Goal: Task Accomplishment & Management: Complete application form

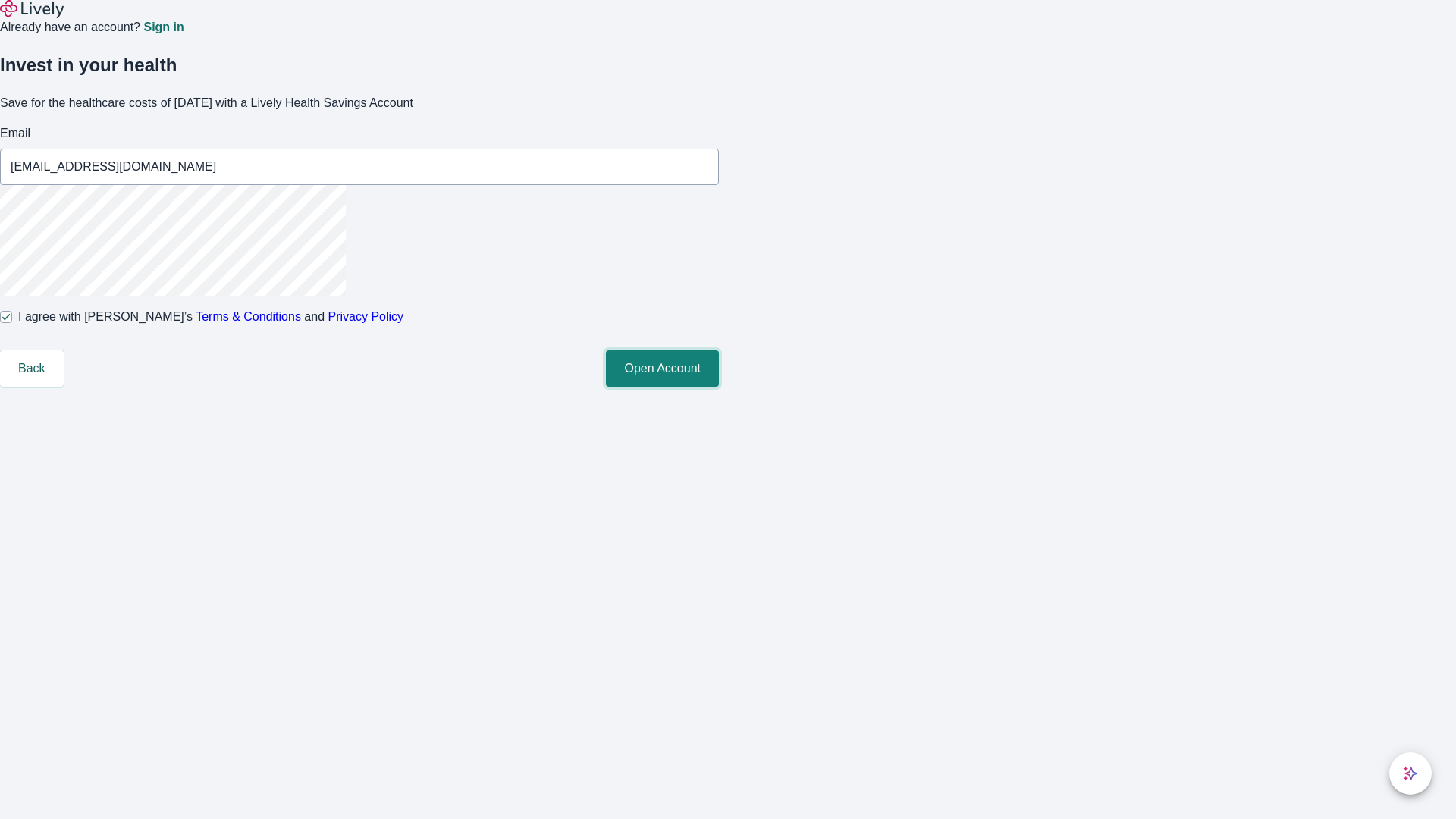
click at [719, 387] on button "Open Account" at bounding box center [662, 368] width 113 height 37
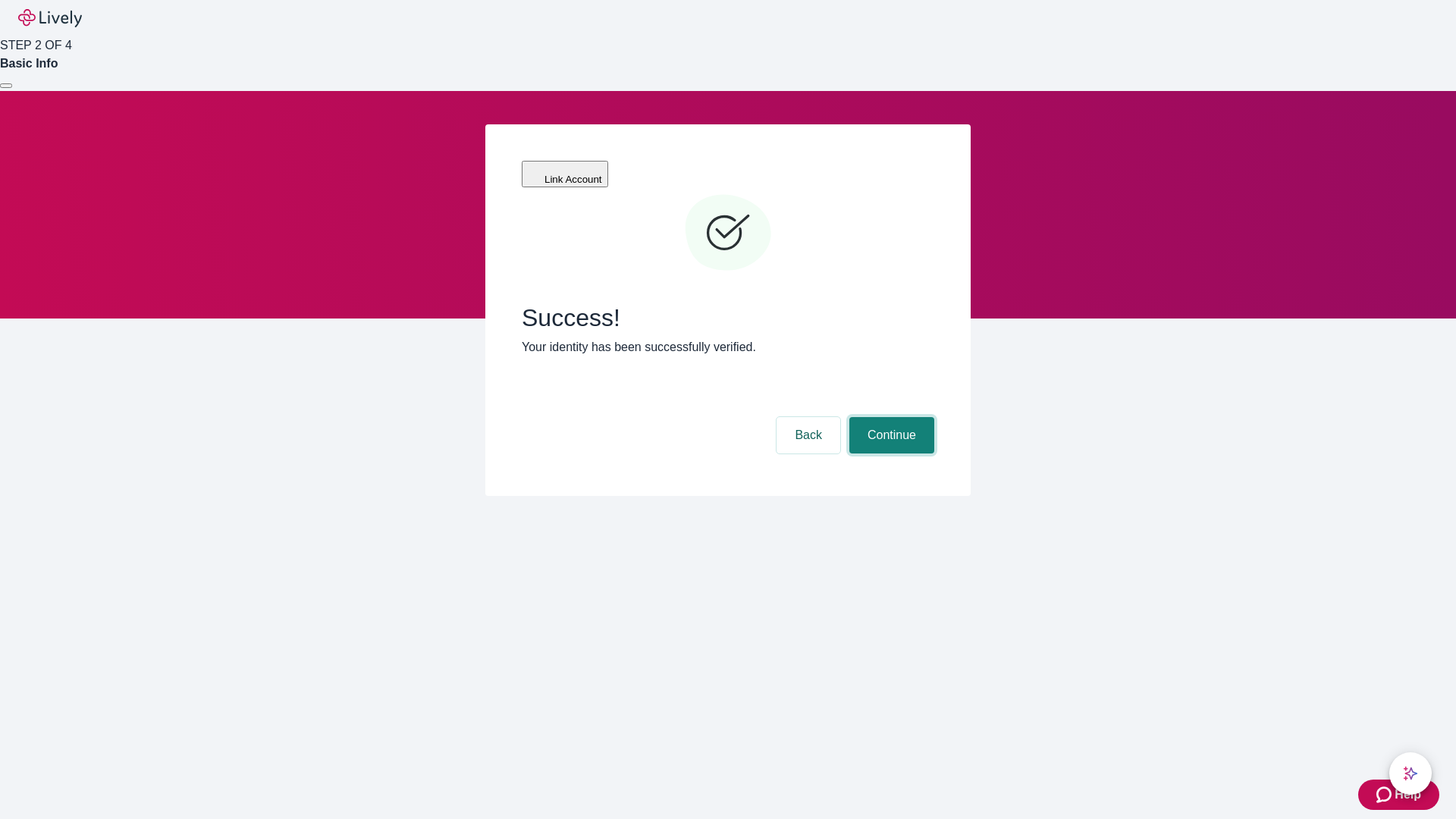
click at [890, 417] on button "Continue" at bounding box center [892, 435] width 85 height 37
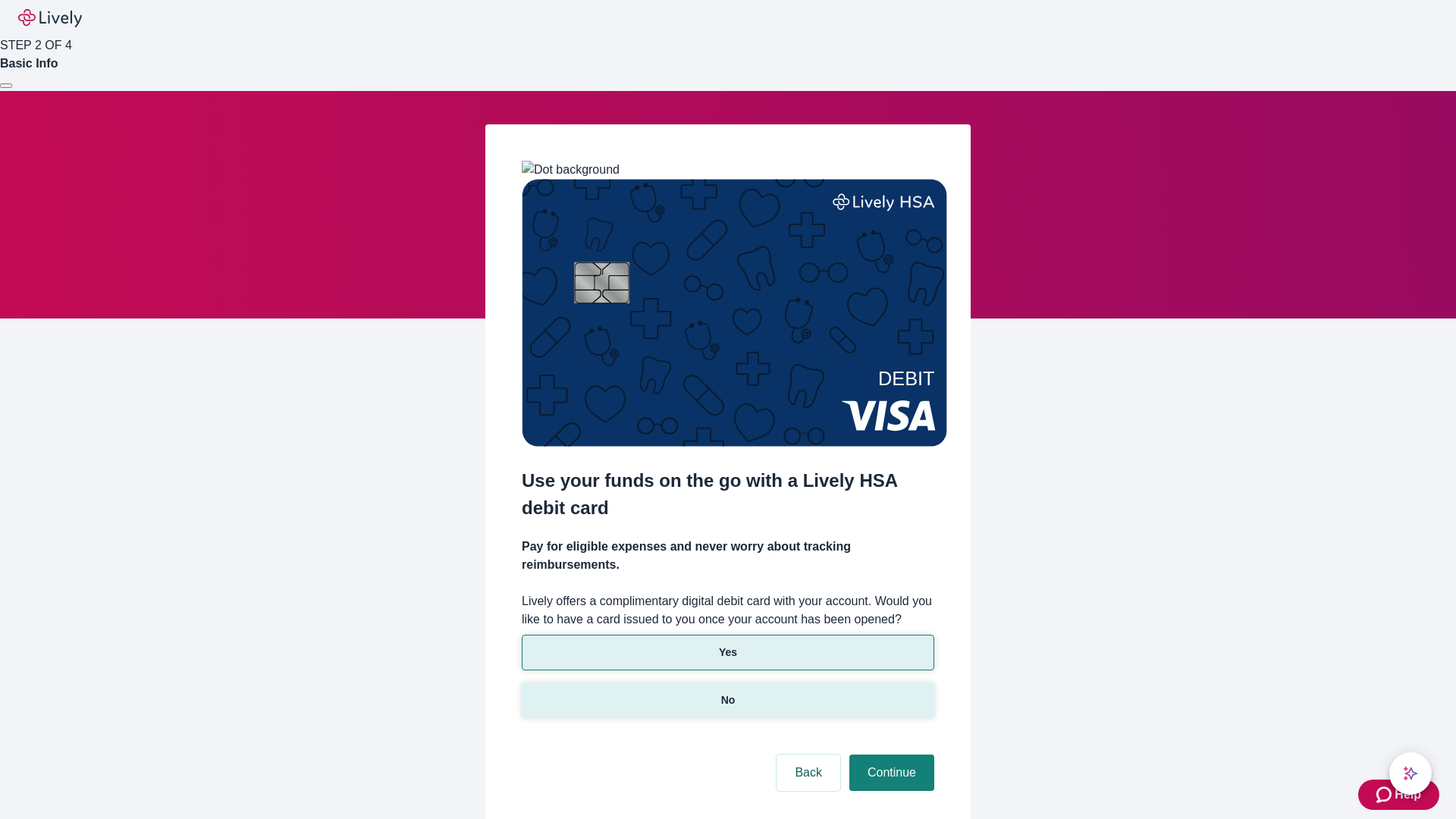
click at [727, 692] on p "No" at bounding box center [728, 700] width 14 height 16
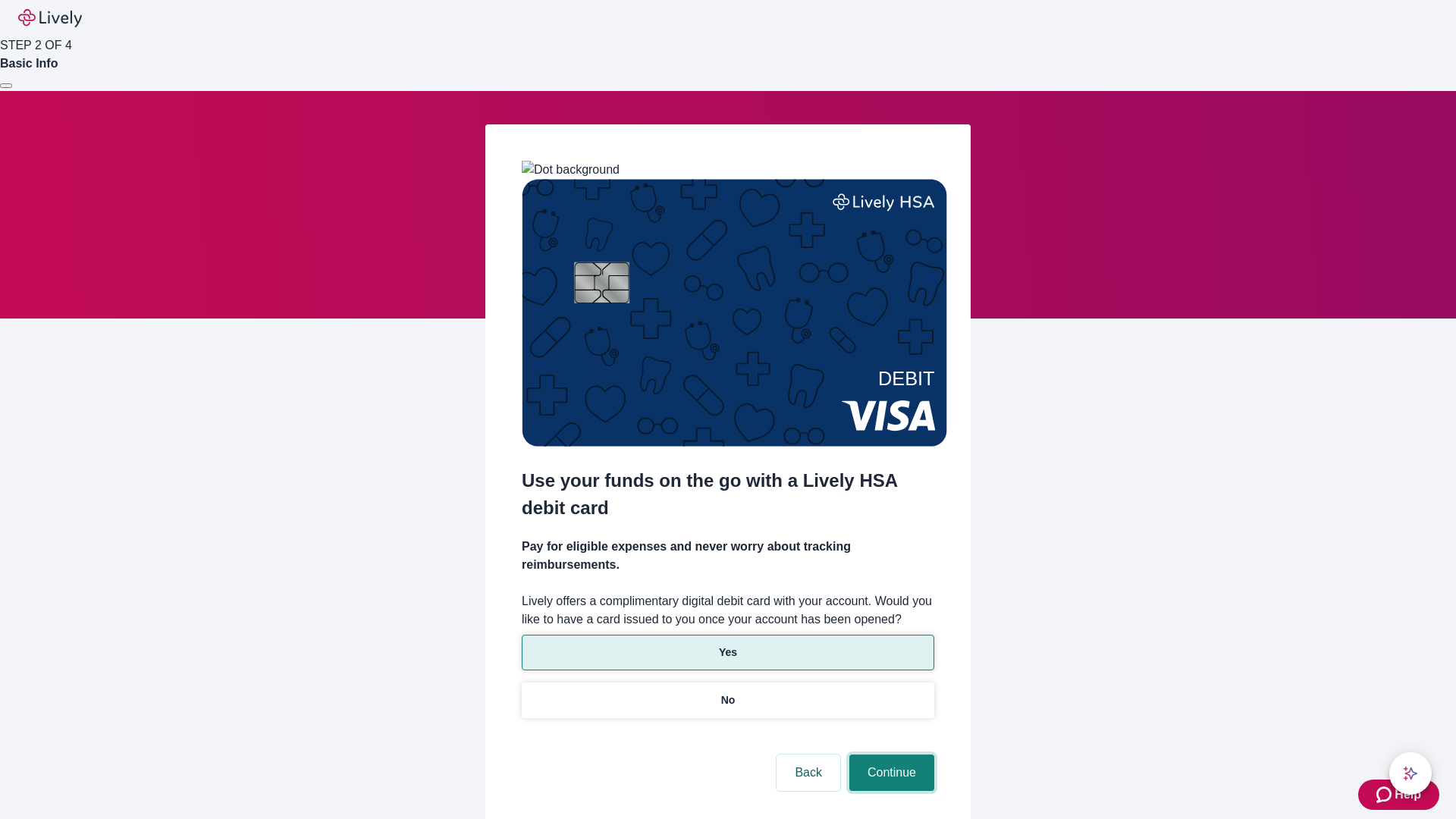
click at [890, 755] on button "Continue" at bounding box center [892, 773] width 85 height 37
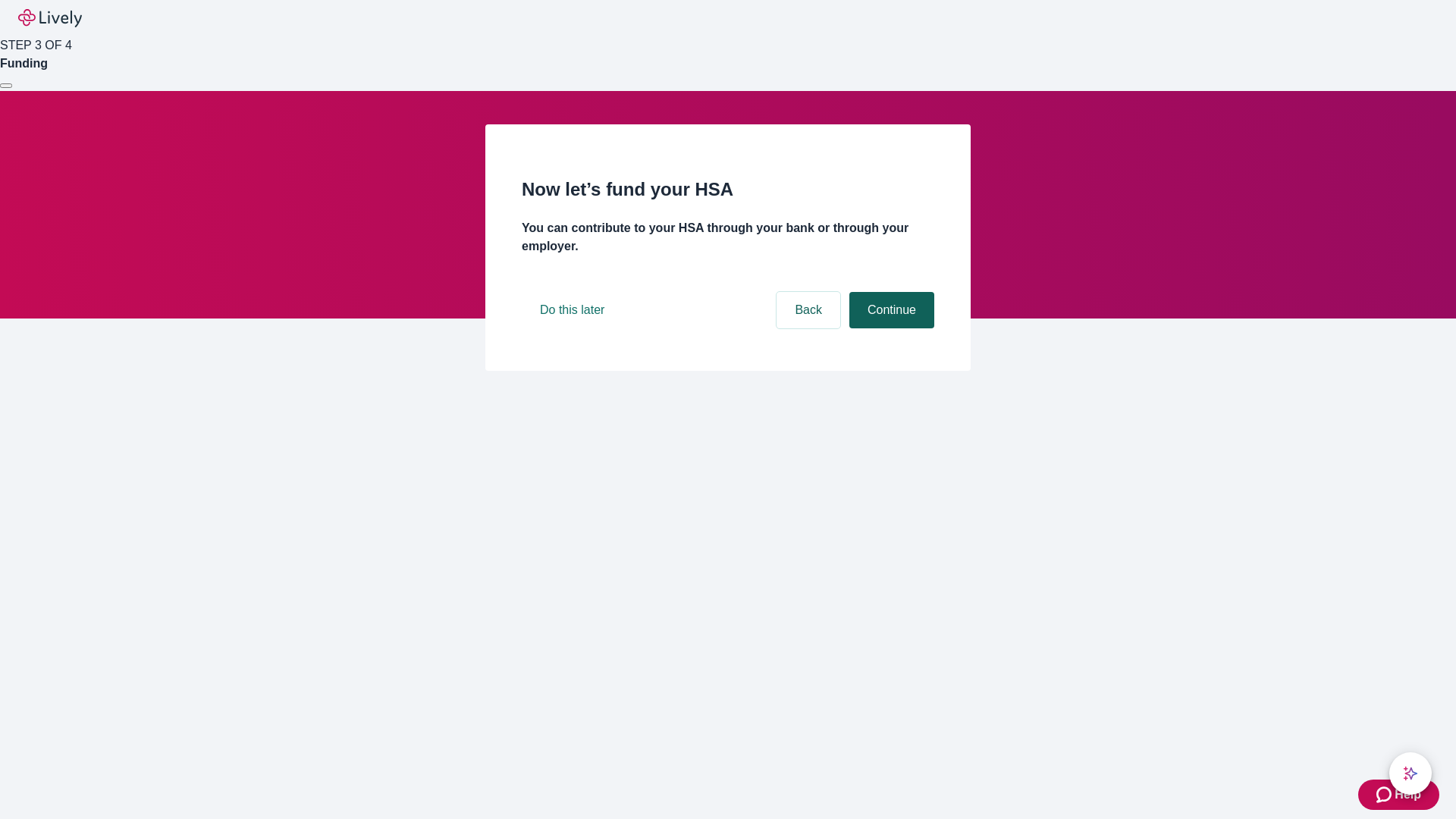
click at [890, 329] on button "Continue" at bounding box center [892, 310] width 85 height 37
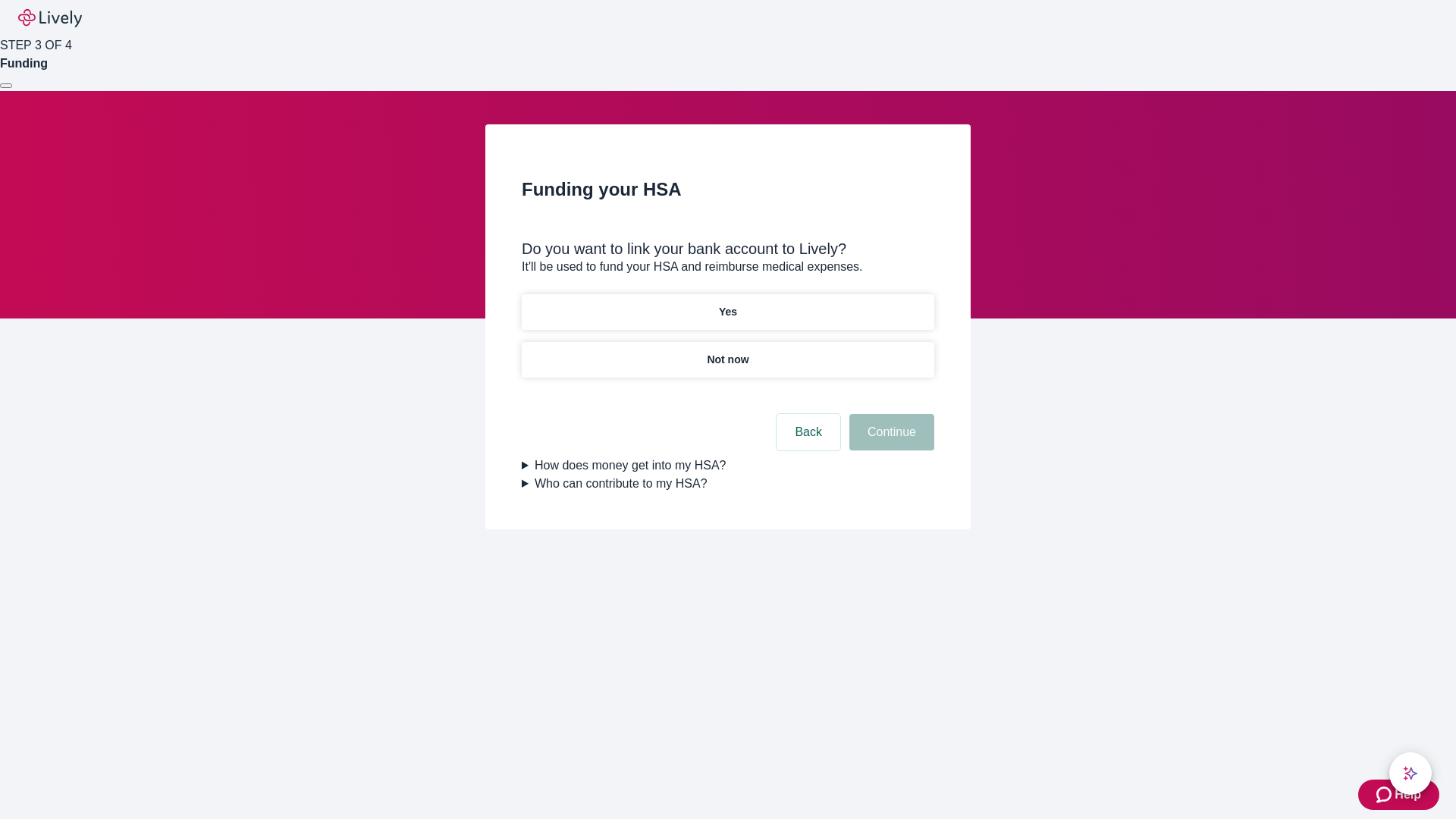
click at [727, 305] on p "Yes" at bounding box center [727, 312] width 18 height 16
click at [890, 414] on button "Continue" at bounding box center [892, 432] width 85 height 37
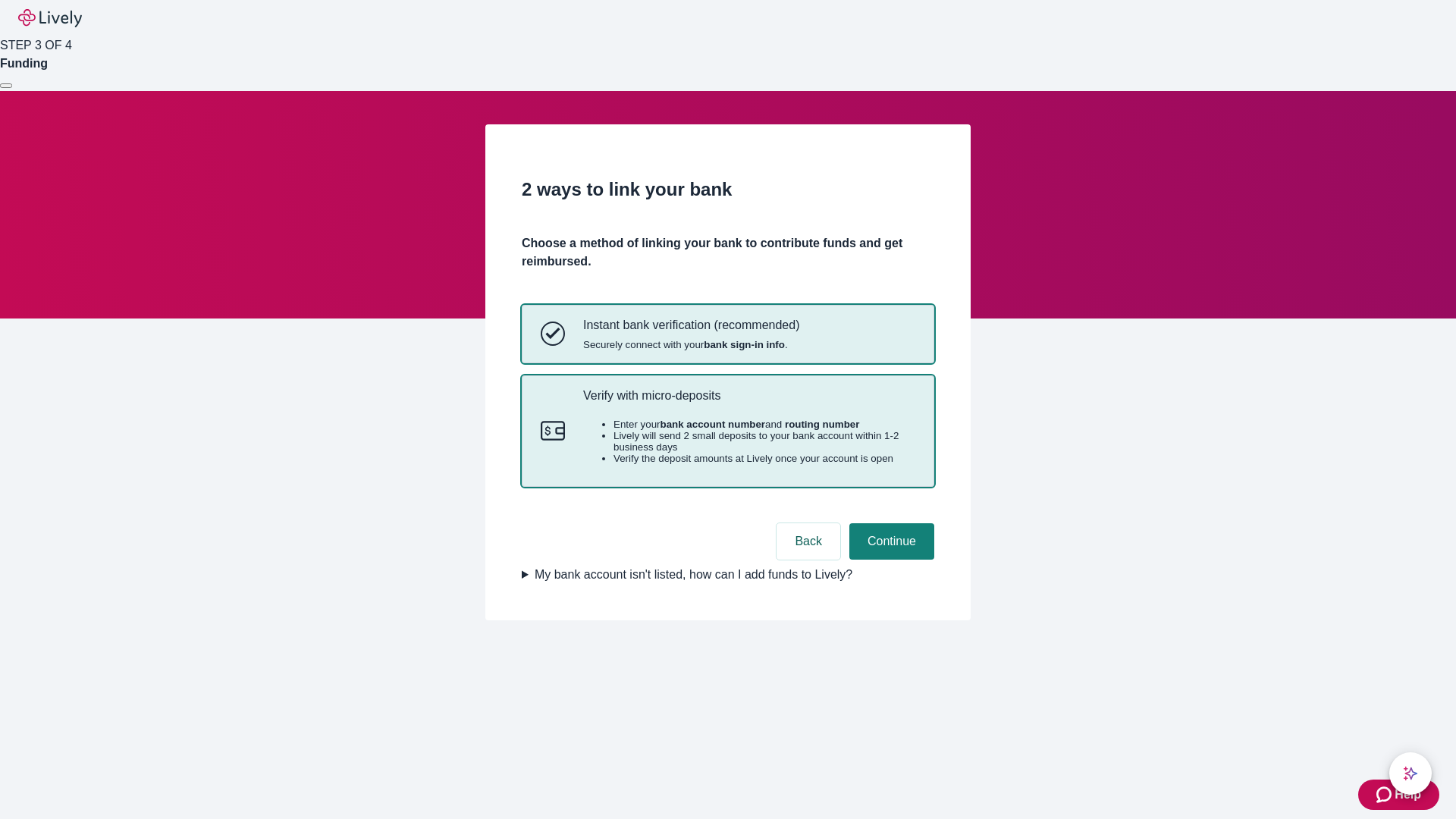
click at [749, 403] on p "Verify with micro-deposits" at bounding box center [750, 395] width 333 height 14
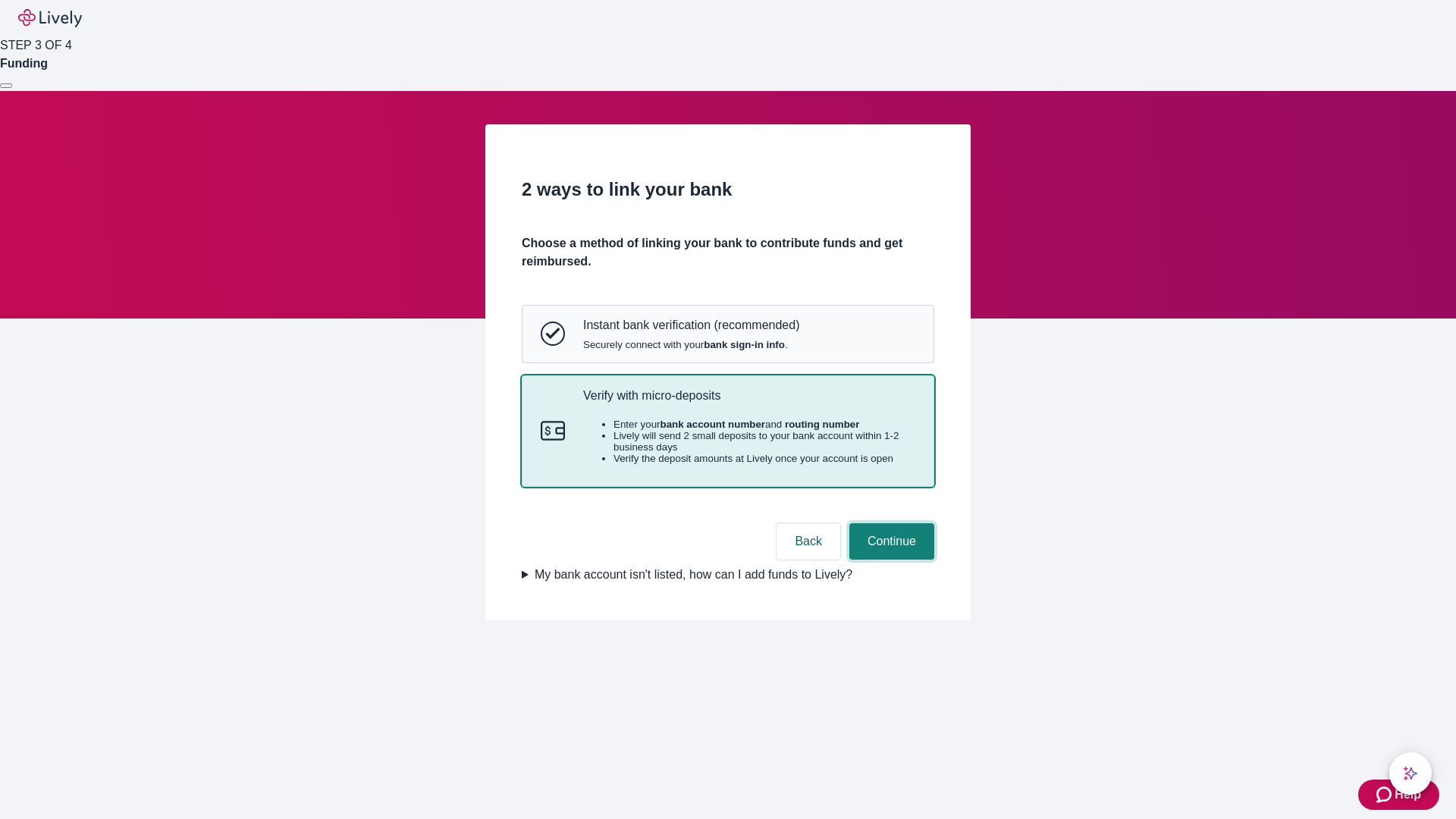
click at [890, 559] on button "Continue" at bounding box center [892, 542] width 85 height 37
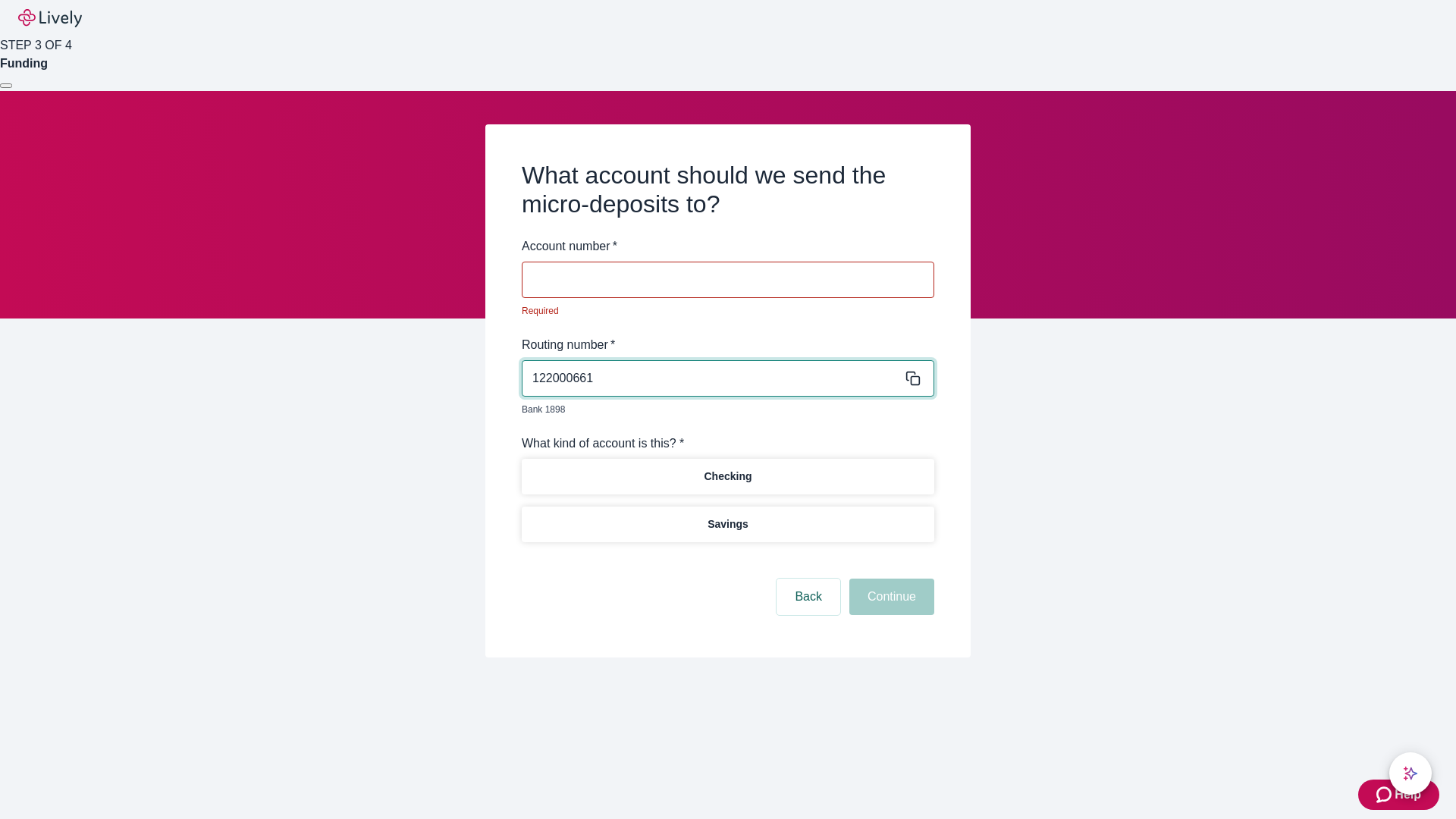
type input "122000661"
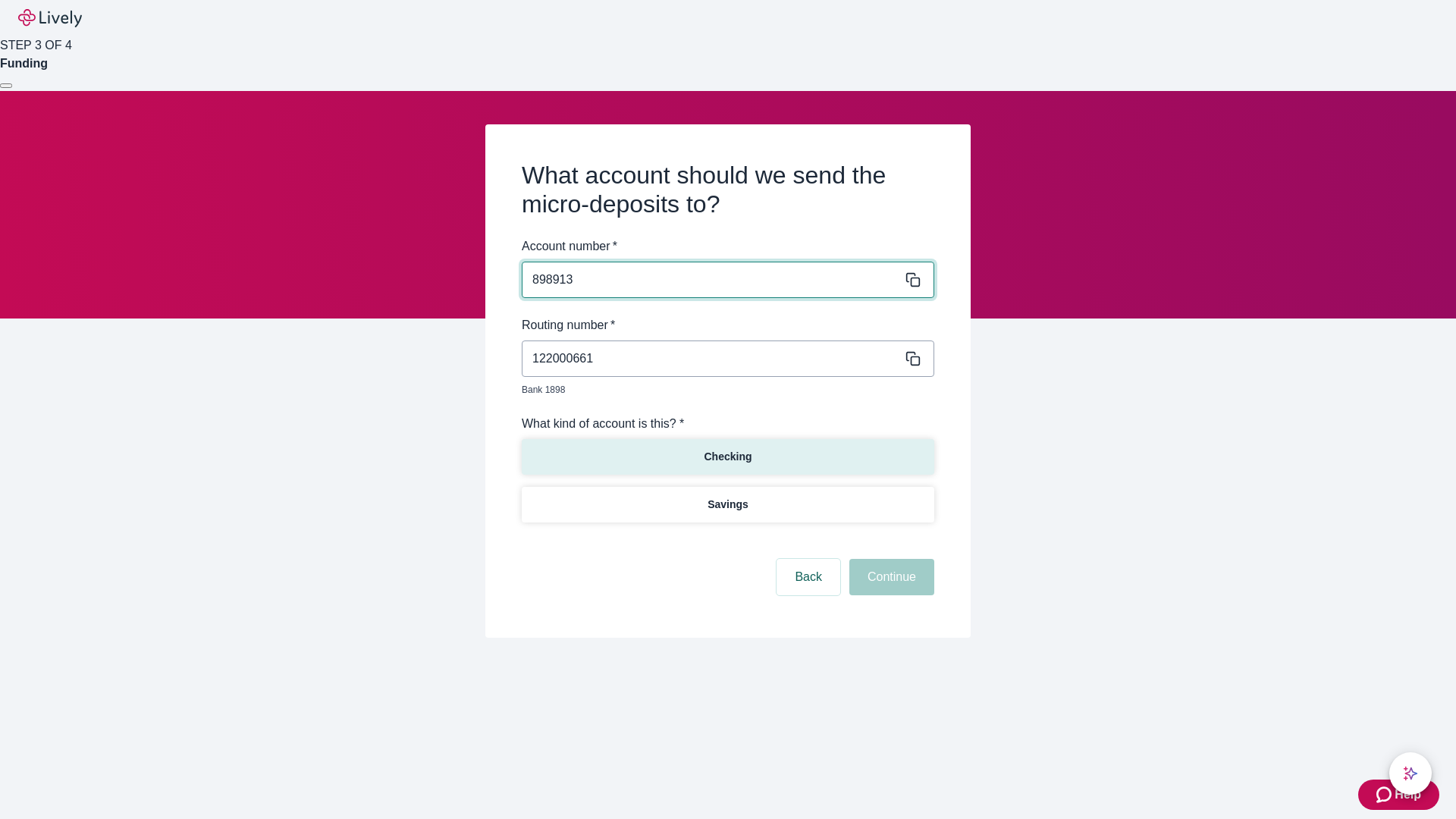
type input "898913"
click at [727, 449] on p "Checking" at bounding box center [727, 456] width 48 height 16
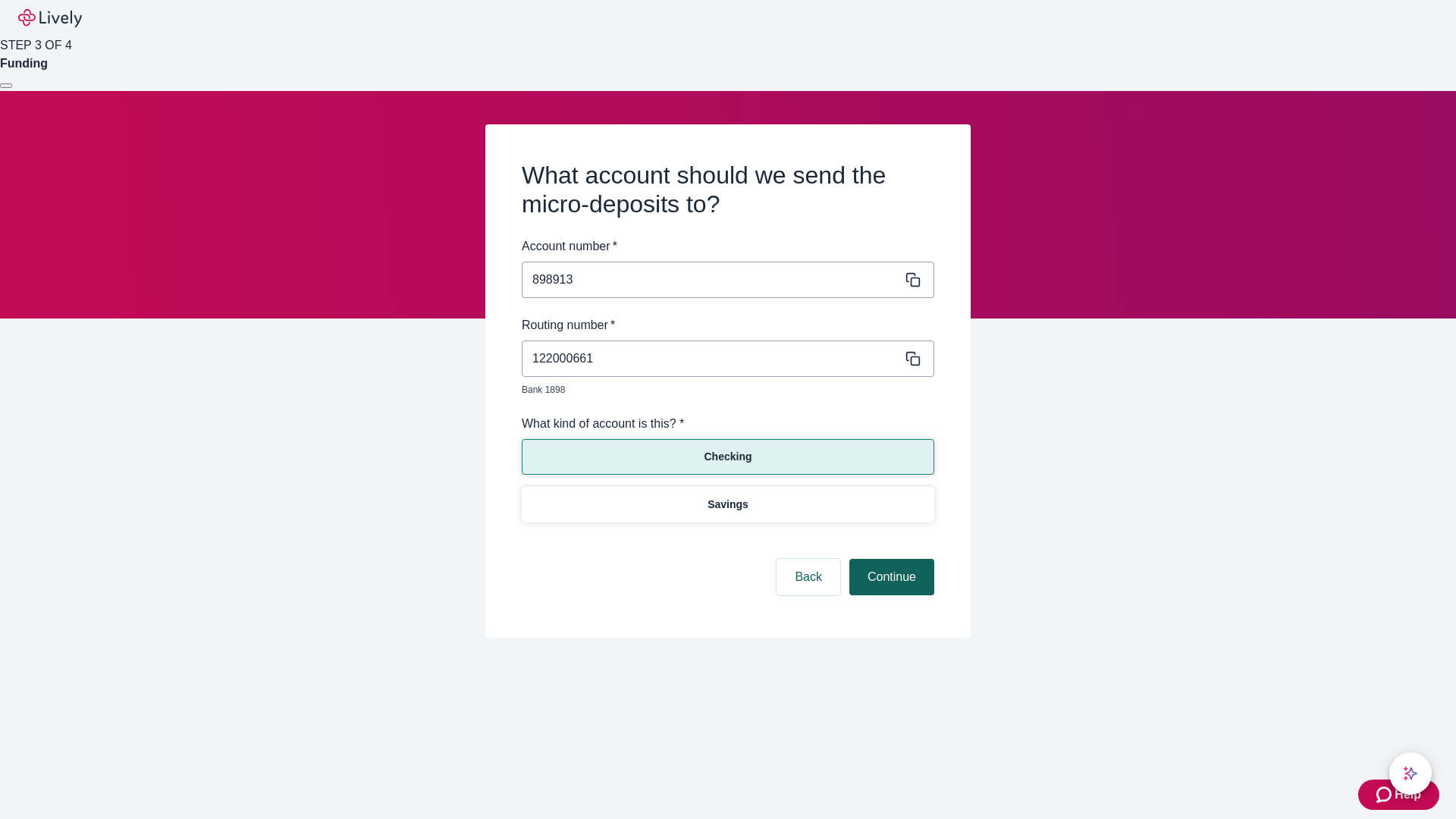
click at [890, 559] on button "Continue" at bounding box center [892, 577] width 85 height 37
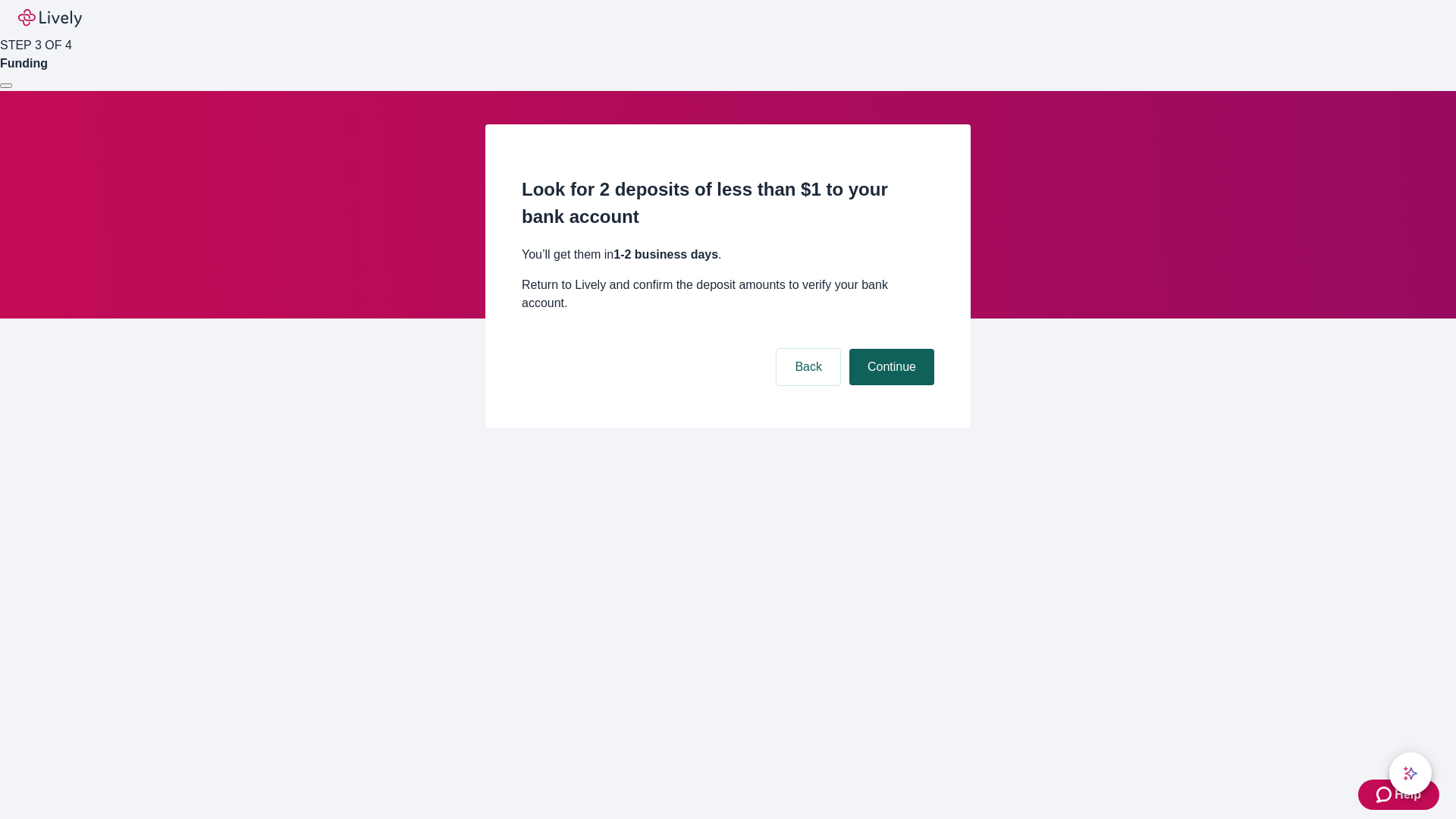
click at [890, 349] on button "Continue" at bounding box center [892, 366] width 85 height 37
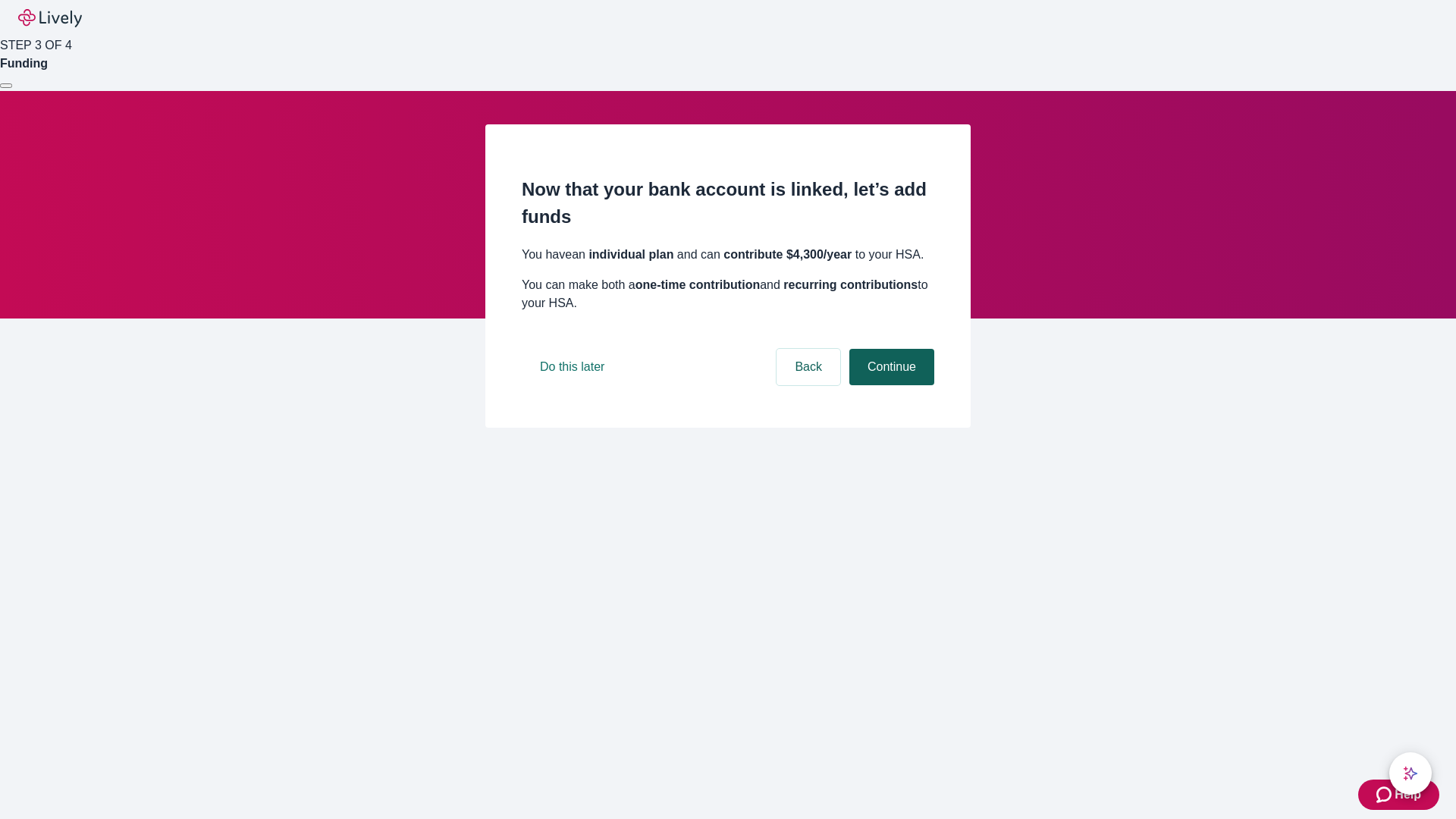
click at [890, 385] on button "Continue" at bounding box center [892, 366] width 85 height 37
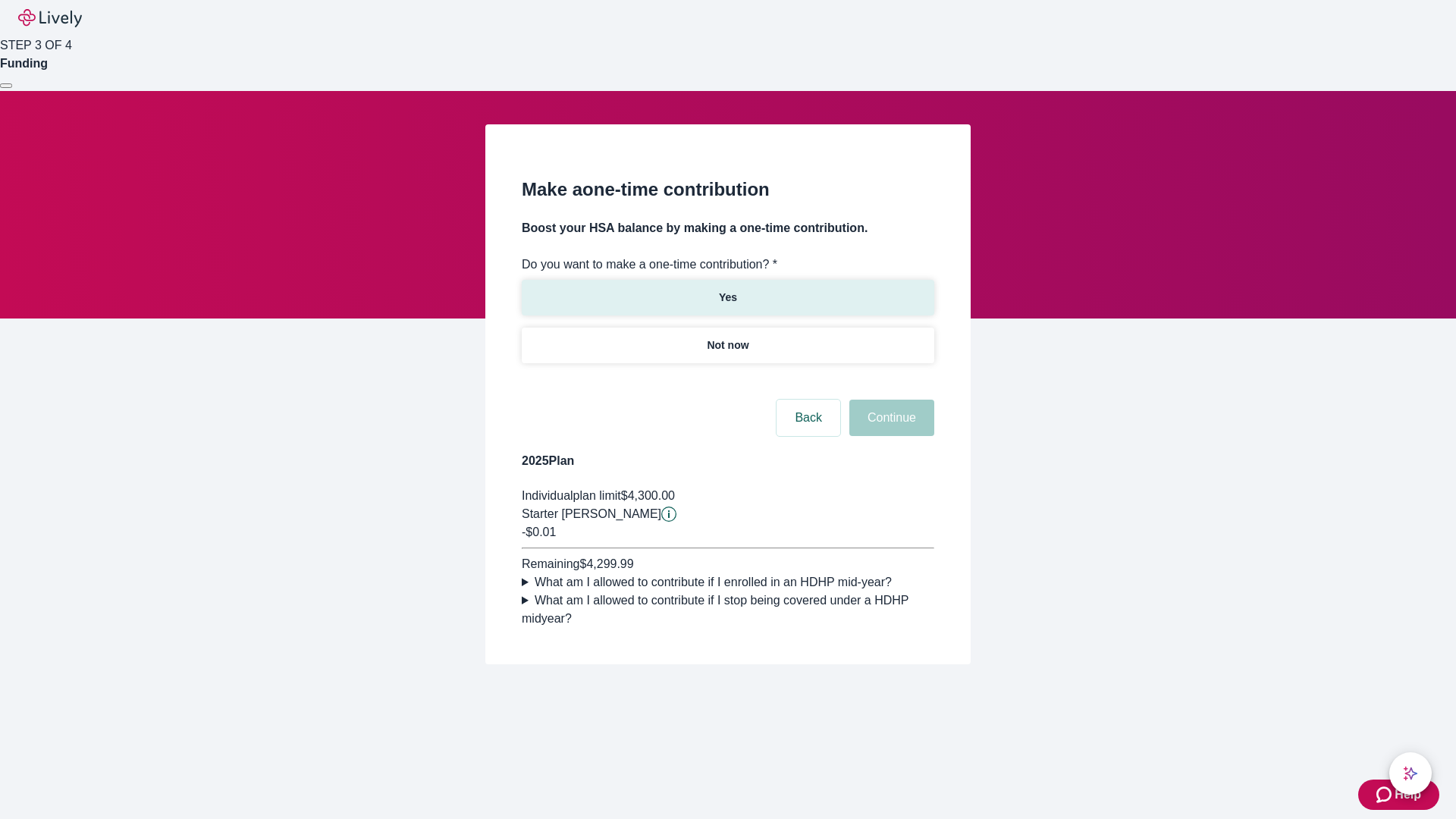
click at [727, 290] on p "Yes" at bounding box center [727, 297] width 18 height 16
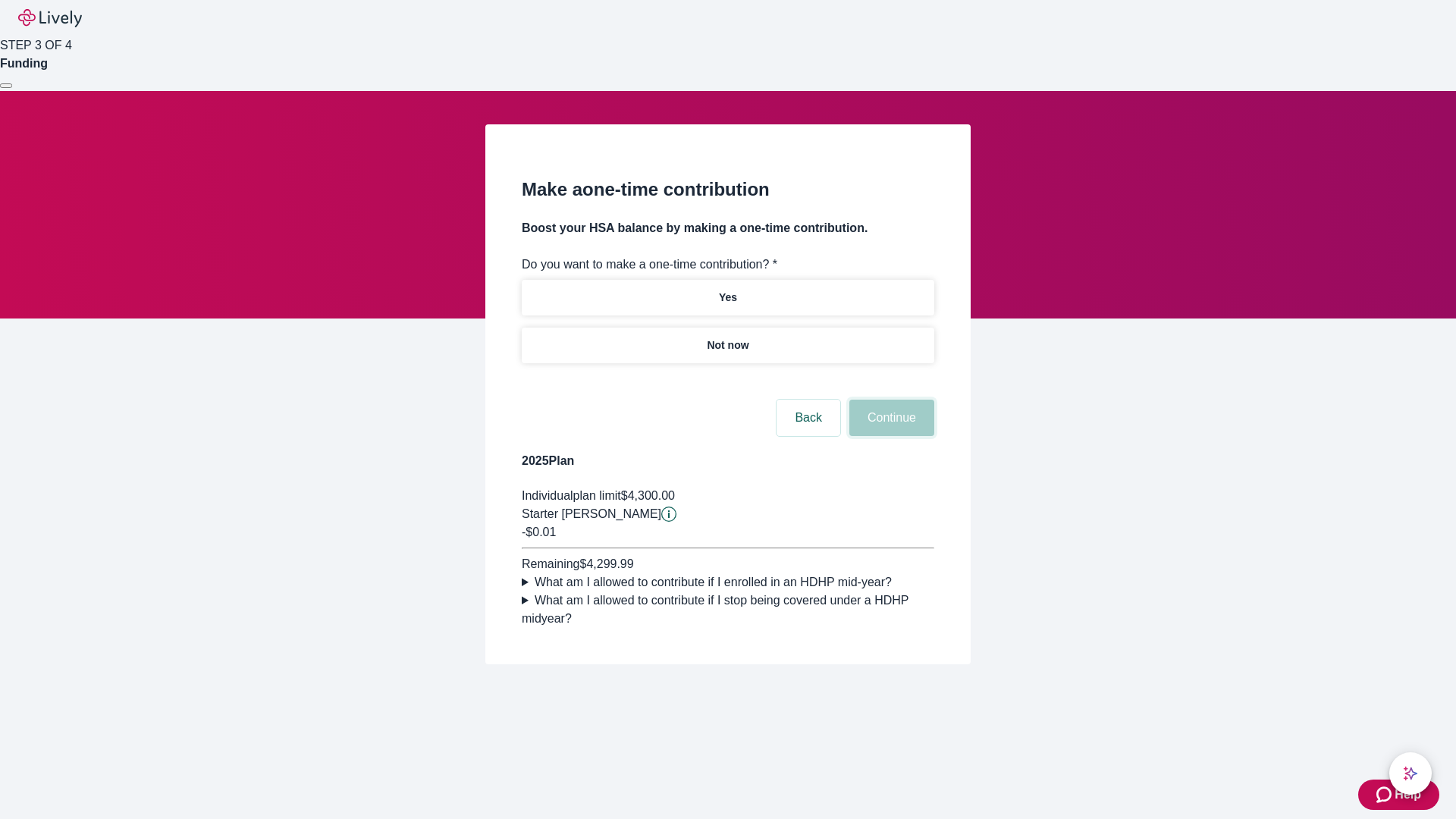
click at [890, 437] on button "Continue" at bounding box center [892, 418] width 85 height 37
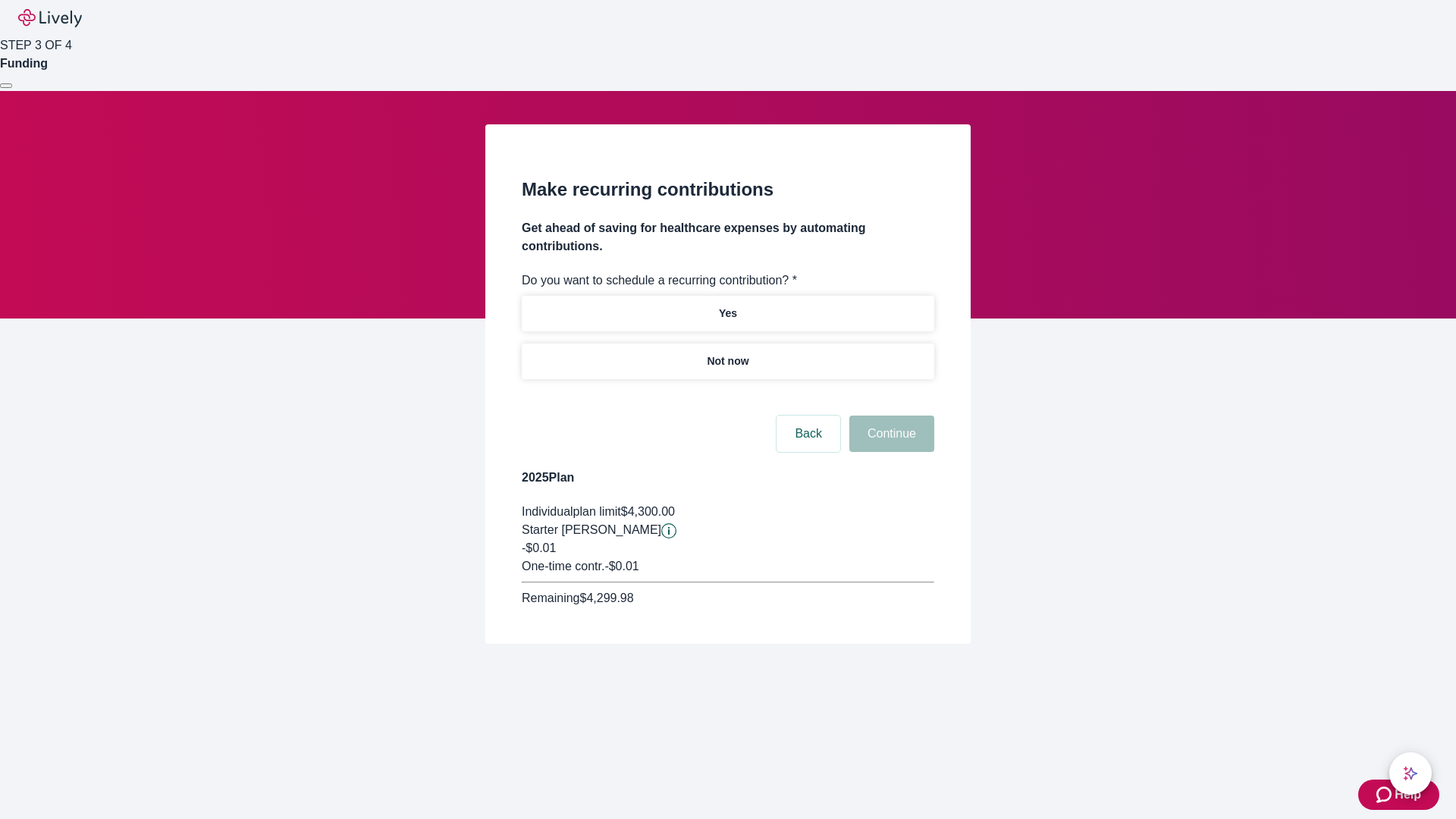
click at [727, 353] on p "Not now" at bounding box center [728, 361] width 42 height 16
click at [890, 416] on button "Continue" at bounding box center [892, 434] width 85 height 37
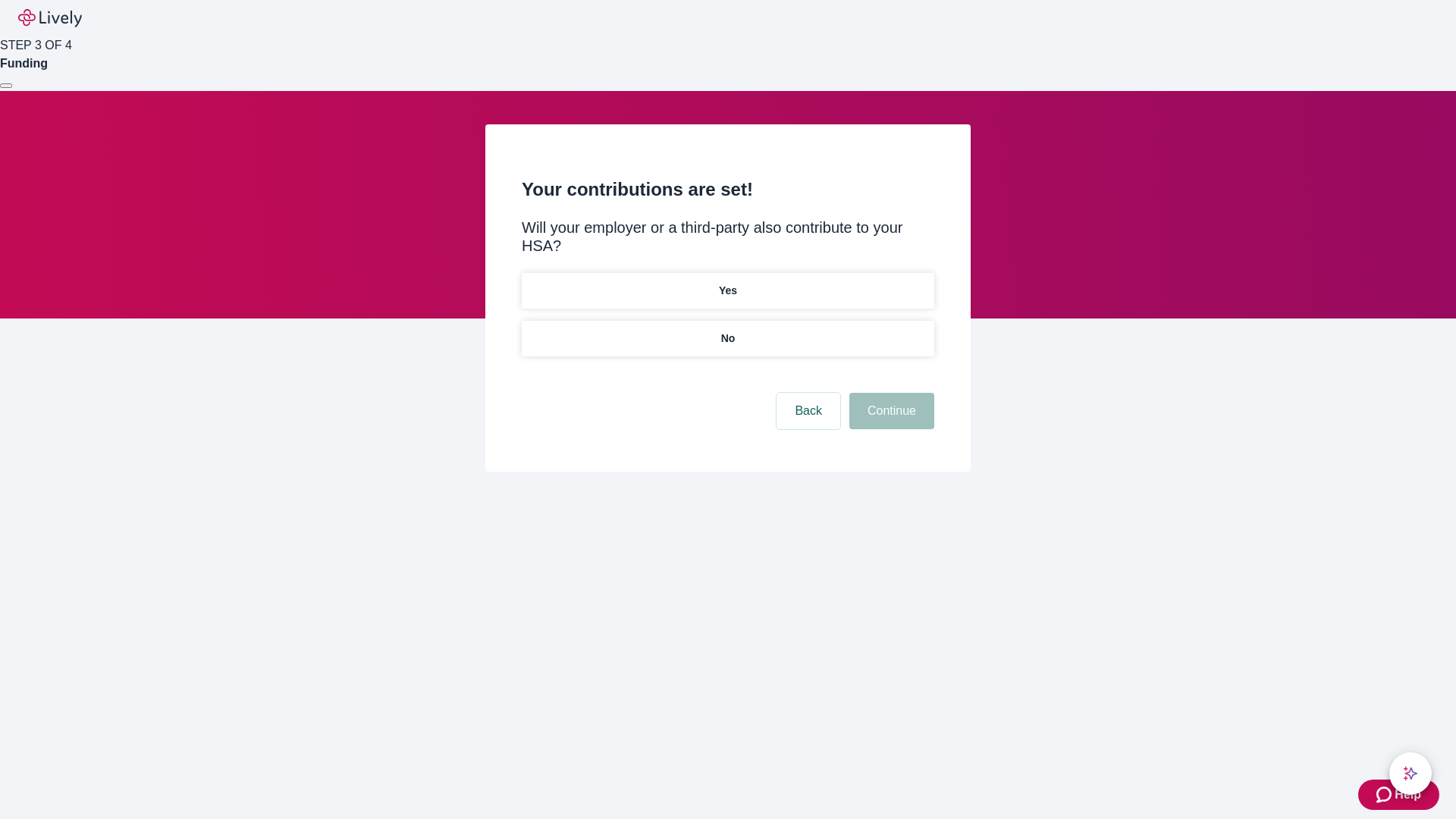
click at [727, 331] on p "No" at bounding box center [728, 338] width 14 height 16
click at [890, 393] on button "Continue" at bounding box center [892, 410] width 85 height 37
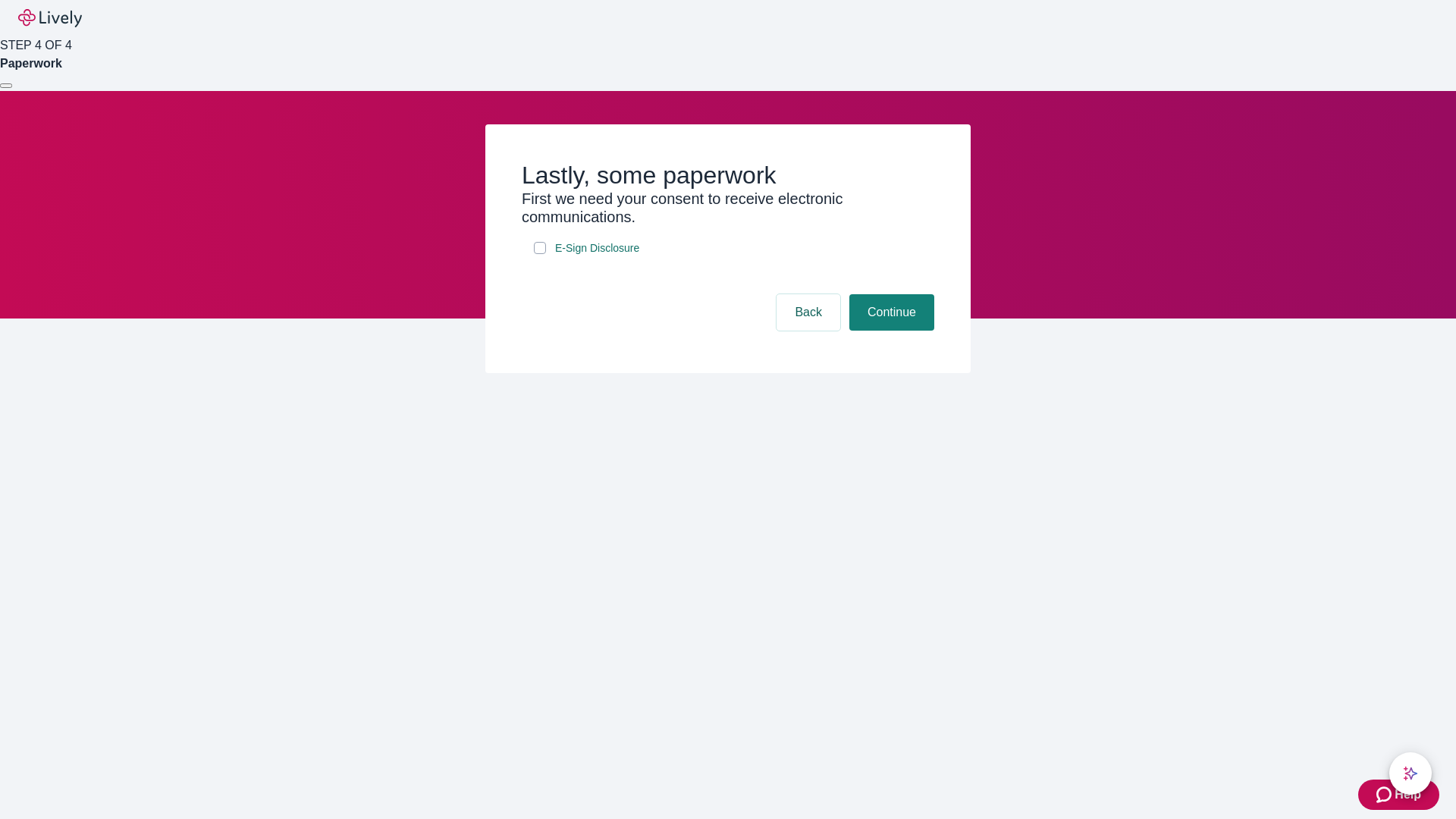
click at [540, 254] on input "E-Sign Disclosure" at bounding box center [540, 247] width 12 height 12
checkbox input "true"
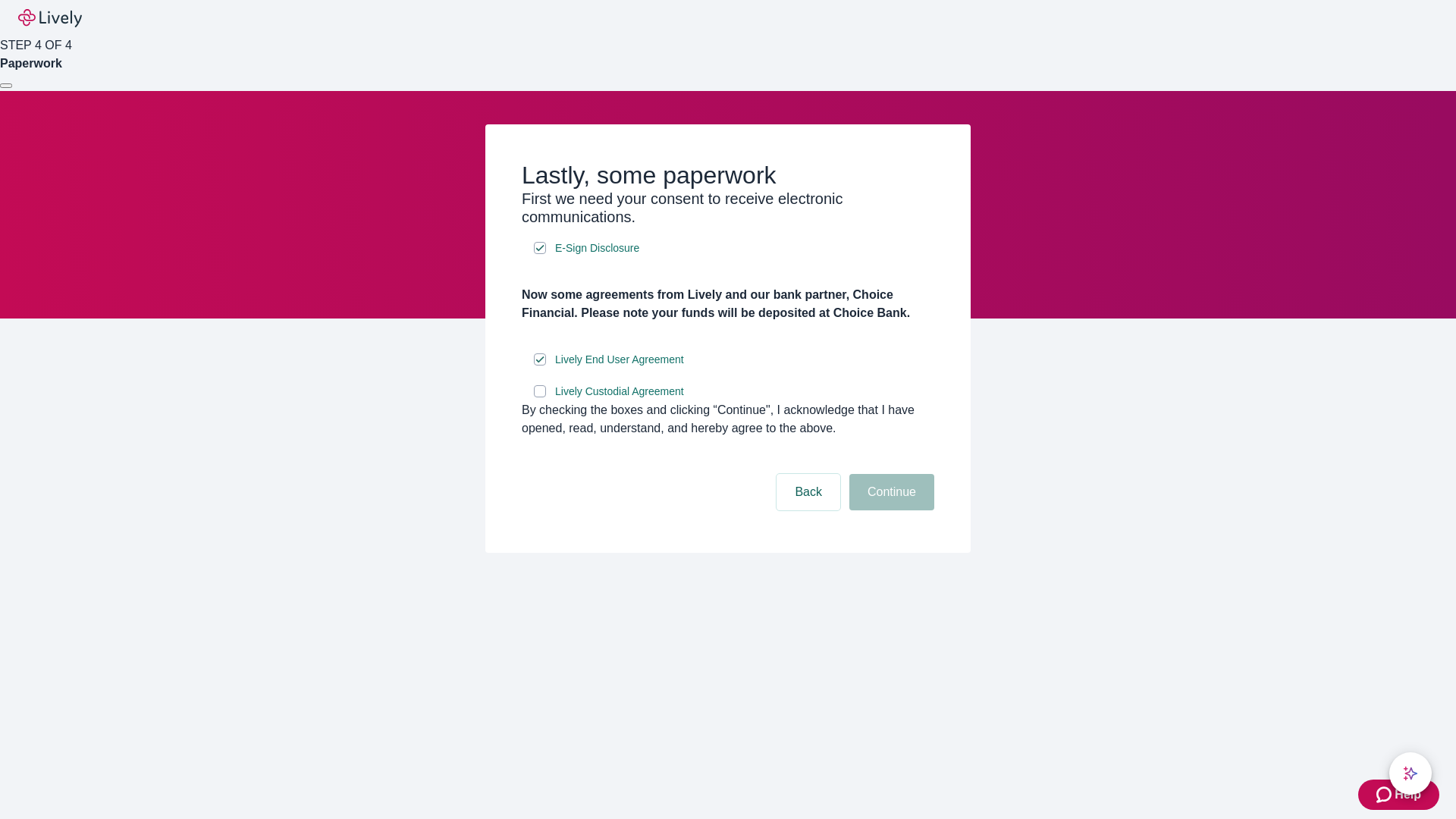
click at [540, 397] on input "Lively Custodial Agreement" at bounding box center [540, 391] width 12 height 12
checkbox input "true"
click at [890, 511] on button "Continue" at bounding box center [892, 492] width 85 height 37
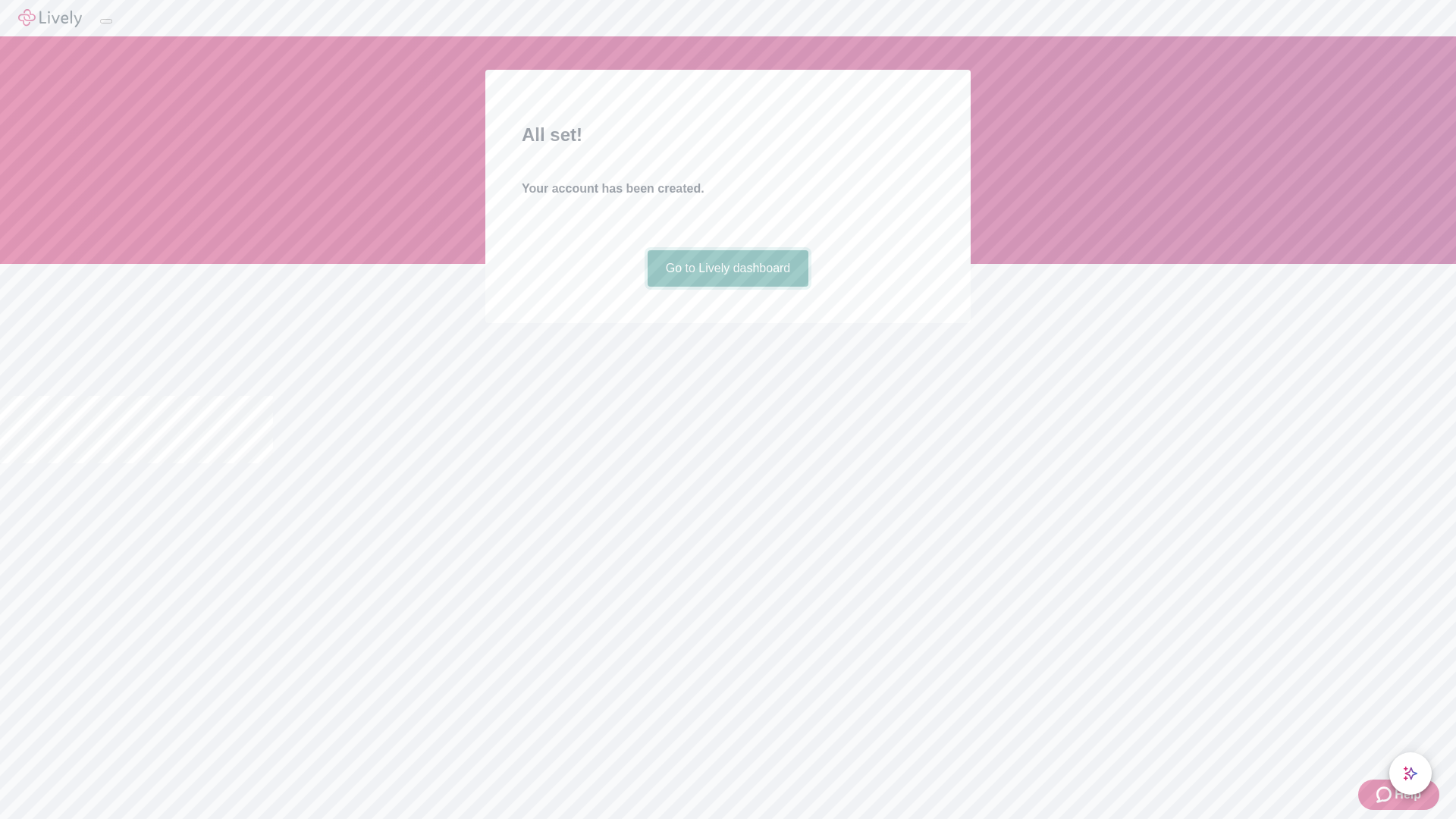
click at [727, 287] on link "Go to Lively dashboard" at bounding box center [728, 268] width 161 height 37
